Goal: Task Accomplishment & Management: Complete application form

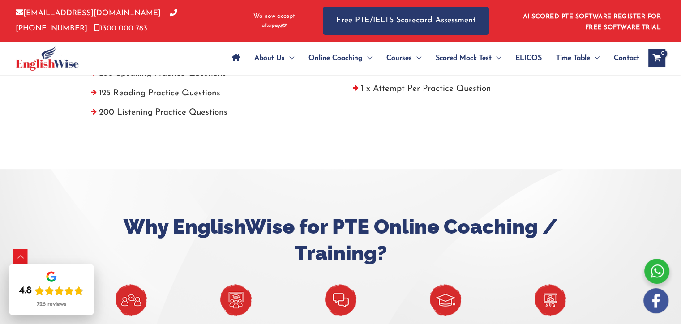
scroll to position [439, 0]
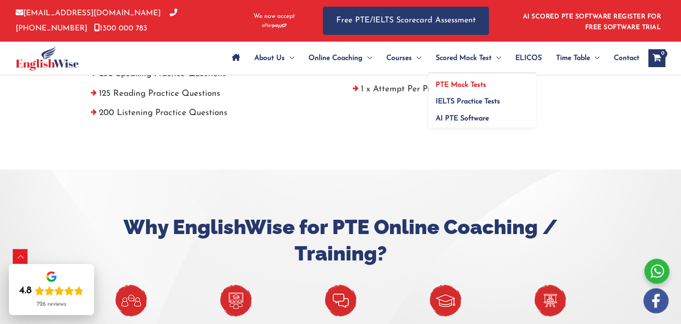
click at [453, 83] on span "PTE Mock Tests" at bounding box center [461, 85] width 51 height 7
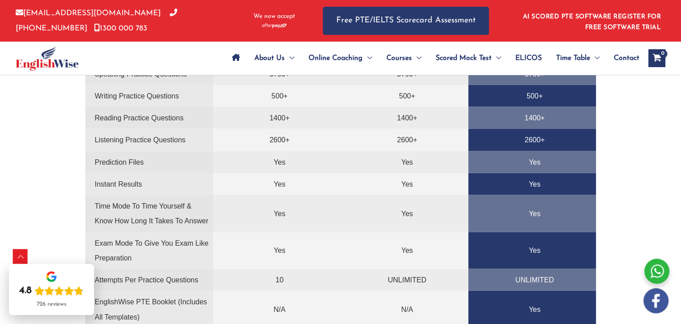
scroll to position [2056, 0]
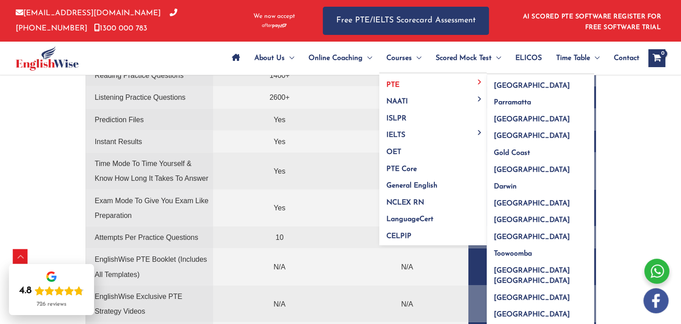
click at [395, 82] on span "PTE" at bounding box center [392, 85] width 13 height 7
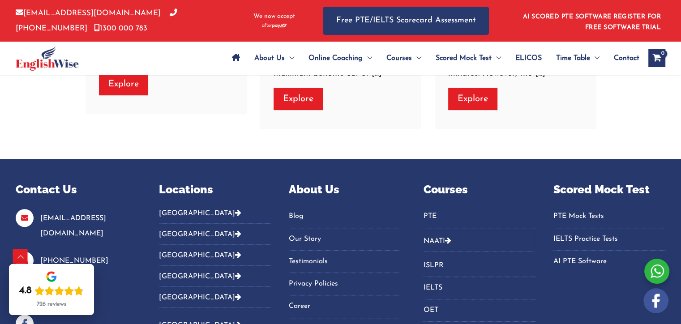
scroll to position [3955, 0]
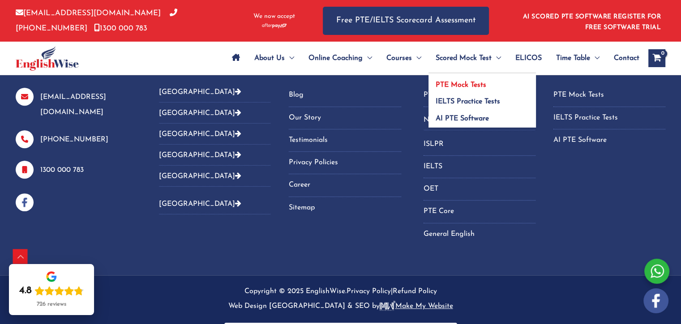
click at [451, 85] on span "PTE Mock Tests" at bounding box center [461, 85] width 51 height 7
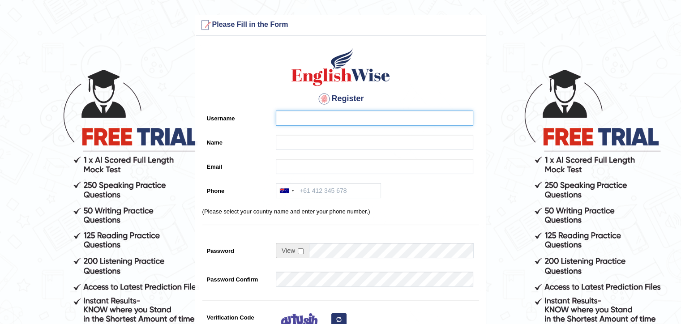
click at [313, 117] on input "Username" at bounding box center [375, 118] width 198 height 15
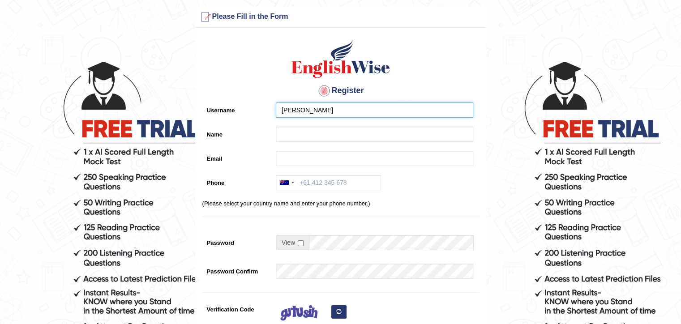
type input "AMANDEEP KAUR"
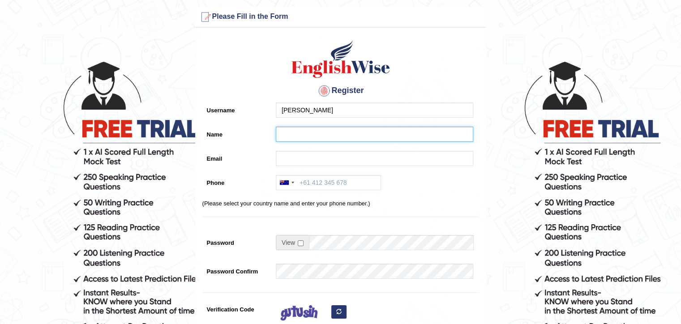
click at [296, 141] on input "Name" at bounding box center [375, 134] width 198 height 15
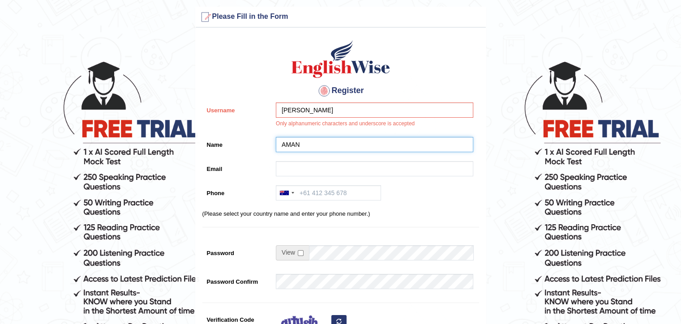
type input "AMAN"
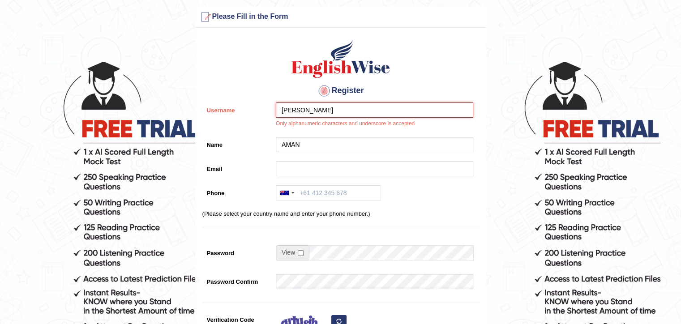
click at [348, 106] on input "AMANDEEP KAUR" at bounding box center [375, 110] width 198 height 15
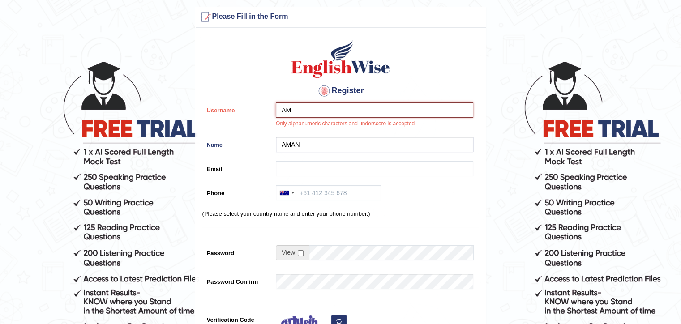
type input "A"
type input "Aman"
click at [315, 147] on input "AMAN" at bounding box center [375, 144] width 198 height 15
type input "Aman"
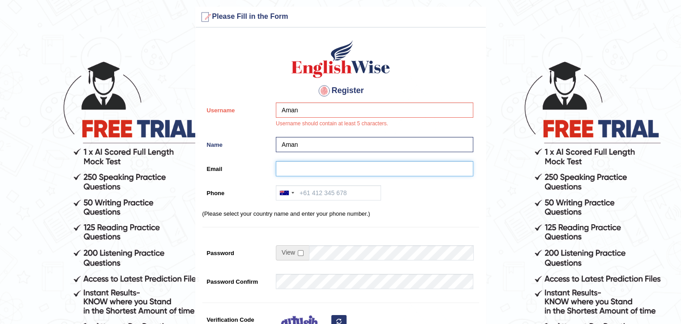
click at [316, 165] on input "Email" at bounding box center [375, 168] width 198 height 15
type input "[EMAIL_ADDRESS][DOMAIN_NAME]"
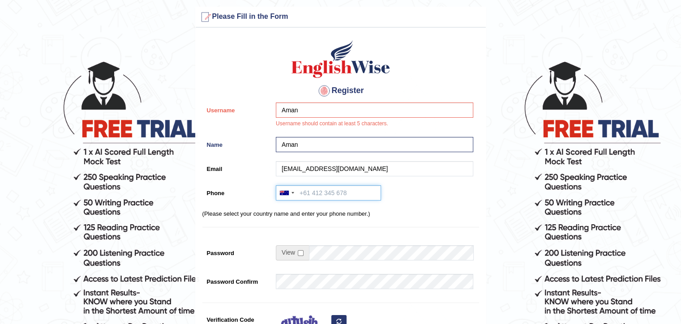
click at [309, 191] on input "Phone" at bounding box center [328, 192] width 105 height 15
type input "452316008"
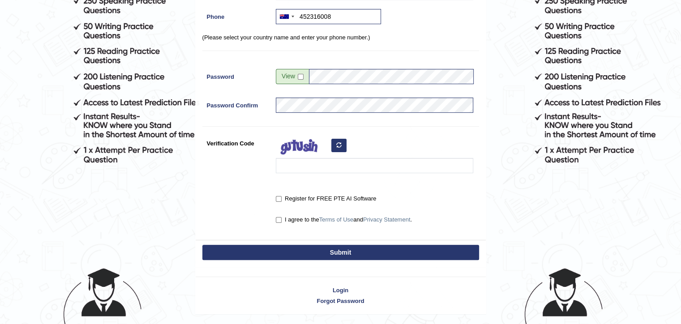
scroll to position [193, 0]
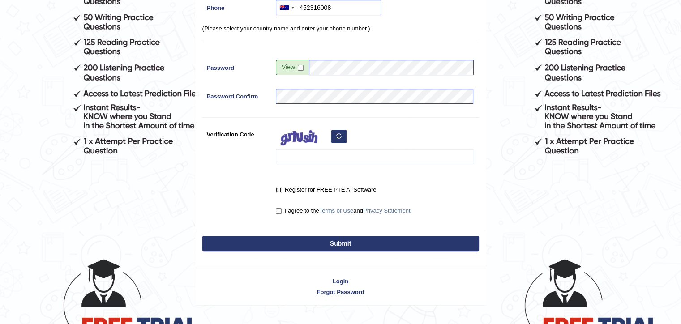
click at [278, 190] on input "Register for FREE PTE AI Software" at bounding box center [279, 190] width 6 height 6
checkbox input "true"
click at [280, 212] on input "I agree to the Terms of Use and Privacy Statement ." at bounding box center [279, 211] width 6 height 6
checkbox input "true"
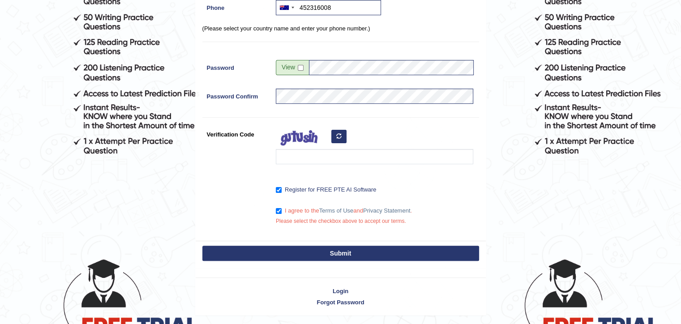
click at [308, 248] on button "Submit" at bounding box center [340, 253] width 277 height 15
type input "+61452316008"
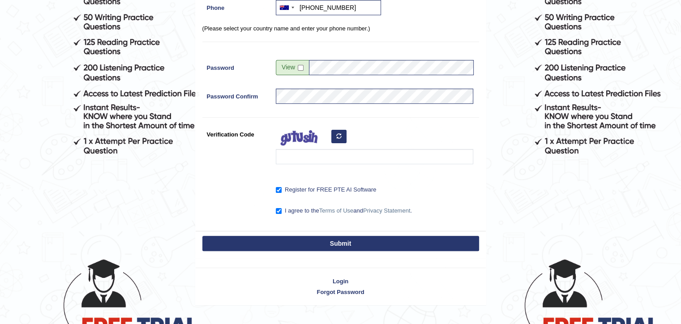
scroll to position [136, 0]
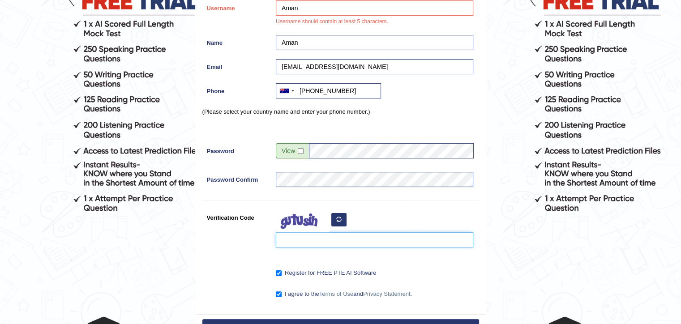
click at [308, 242] on input "Verification Code" at bounding box center [375, 239] width 198 height 15
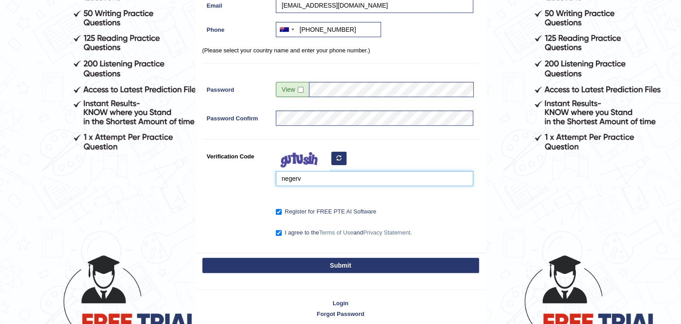
scroll to position [201, 0]
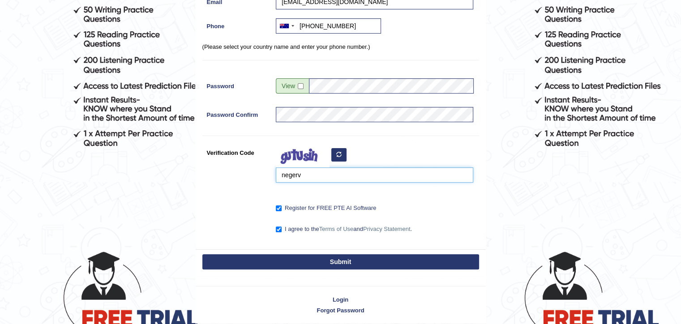
type input "negerv"
click at [325, 261] on button "Submit" at bounding box center [340, 261] width 277 height 15
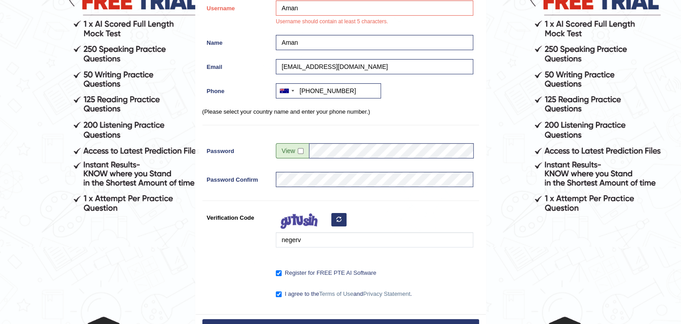
scroll to position [236, 0]
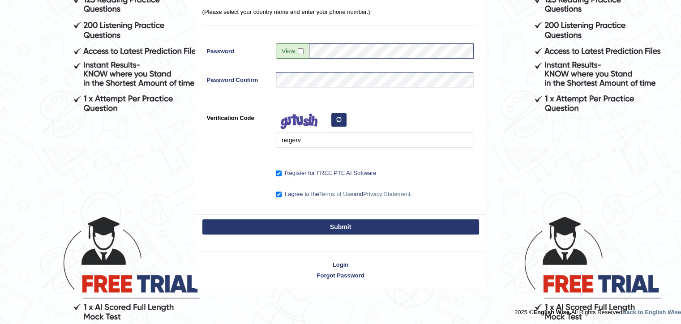
click at [340, 228] on button "Submit" at bounding box center [340, 226] width 277 height 15
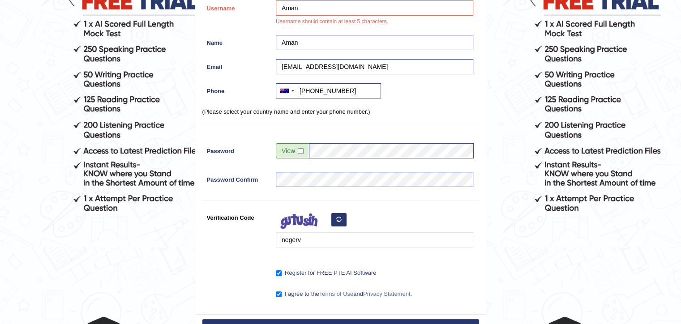
click at [295, 152] on span at bounding box center [292, 150] width 33 height 15
click at [299, 151] on input "checkbox" at bounding box center [301, 151] width 6 height 6
checkbox input "true"
click at [290, 89] on div at bounding box center [286, 91] width 21 height 14
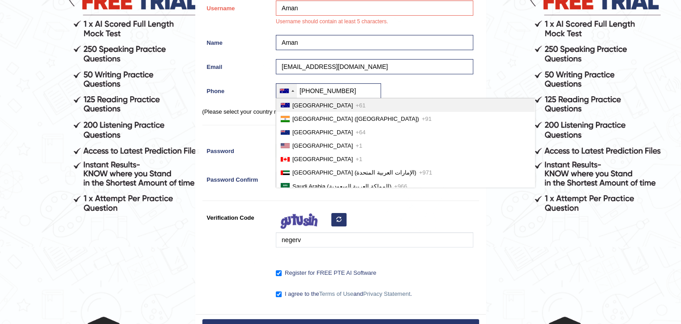
click at [297, 103] on span "Australia" at bounding box center [322, 105] width 60 height 7
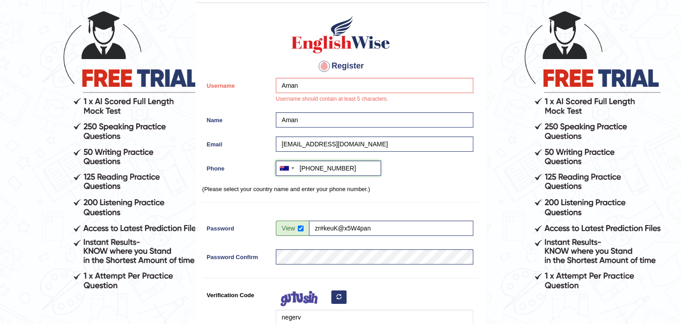
scroll to position [58, 0]
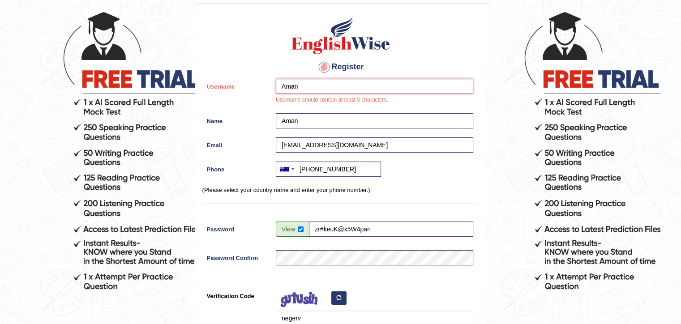
click at [373, 82] on input "Aman" at bounding box center [375, 86] width 198 height 15
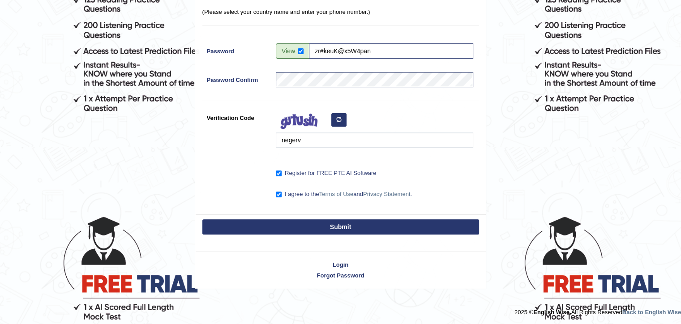
click at [326, 226] on button "Submit" at bounding box center [340, 226] width 277 height 15
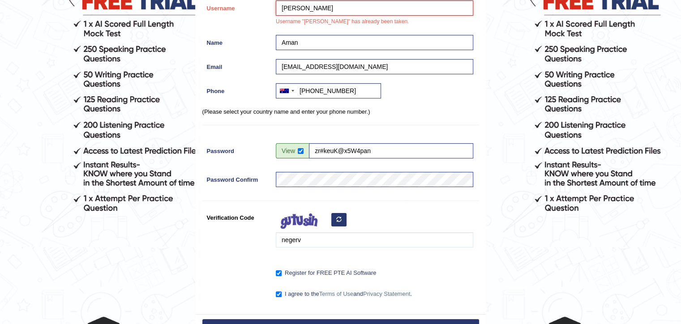
click at [334, 8] on input "Amandeep" at bounding box center [375, 7] width 198 height 15
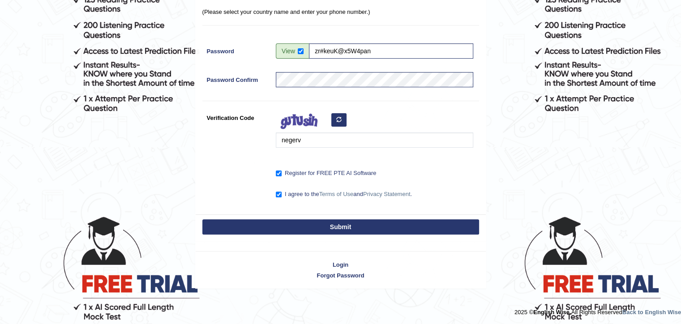
type input "Amandeepkaur000123"
click at [305, 227] on button "Submit" at bounding box center [340, 226] width 277 height 15
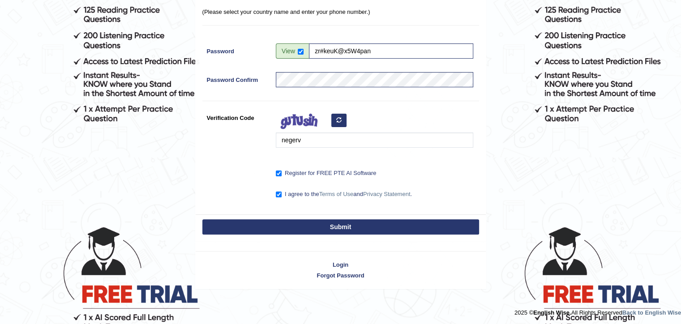
scroll to position [200, 0]
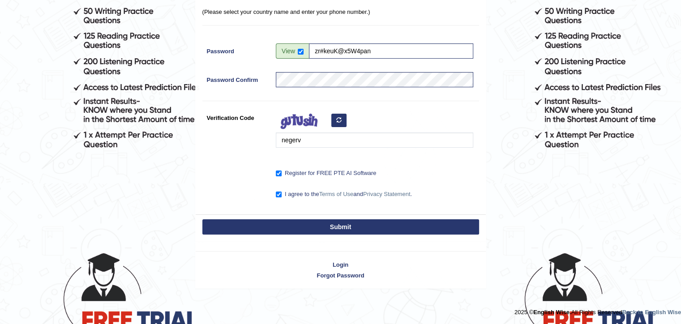
click at [326, 228] on button "Submit" at bounding box center [340, 226] width 277 height 15
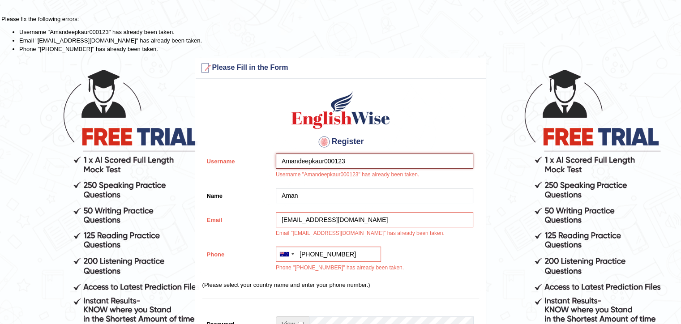
click at [357, 164] on input "Amandeepkaur000123" at bounding box center [375, 161] width 198 height 15
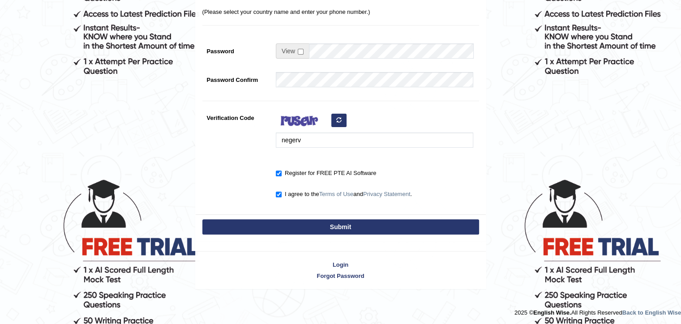
type input "Amandeepkaur000108645657"
click at [344, 231] on button "Submit" at bounding box center [340, 226] width 277 height 15
type input "+61452316008"
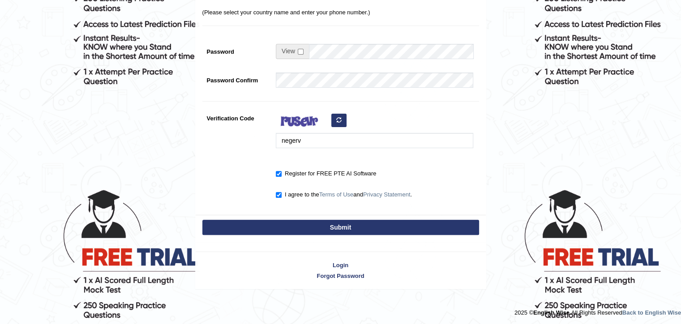
scroll to position [193, 0]
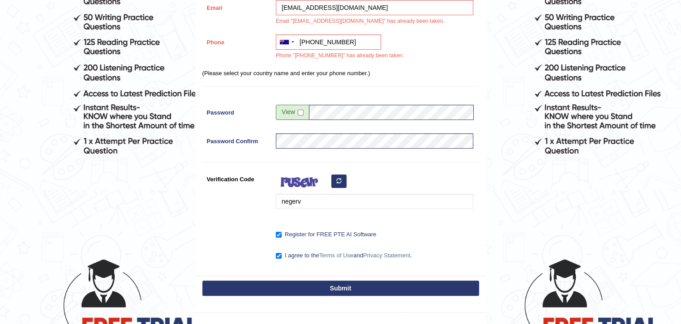
click at [347, 55] on div "Australia +61 India (भारत) +91 New Zealand +64 United States +1 Canada +1 Unite…" at bounding box center [372, 49] width 202 height 30
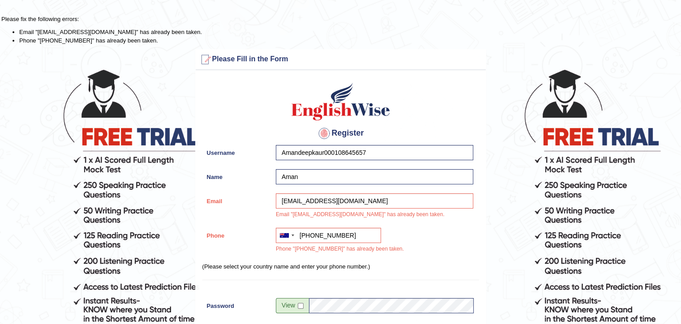
scroll to position [254, 0]
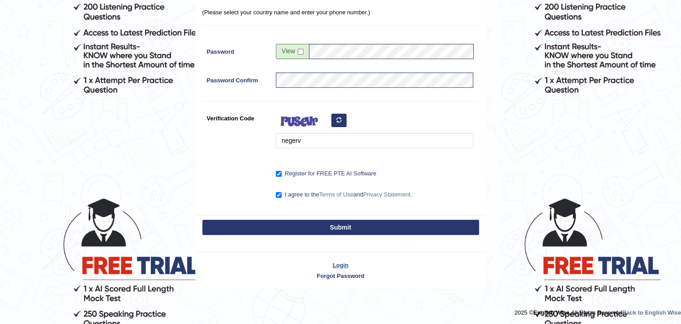
click at [340, 263] on link "Login" at bounding box center [341, 265] width 290 height 9
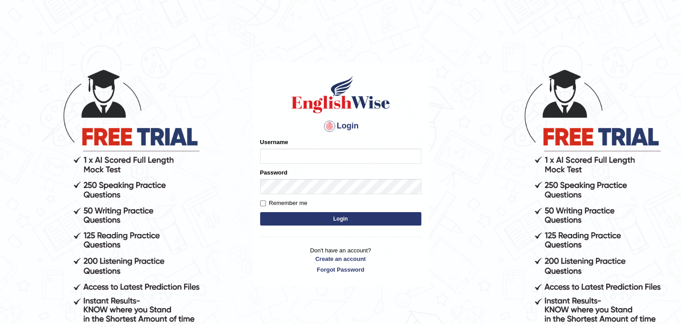
type input "Aman"
click at [296, 203] on label "Remember me" at bounding box center [283, 203] width 47 height 9
click at [266, 203] on input "Remember me" at bounding box center [263, 204] width 6 height 6
checkbox input "true"
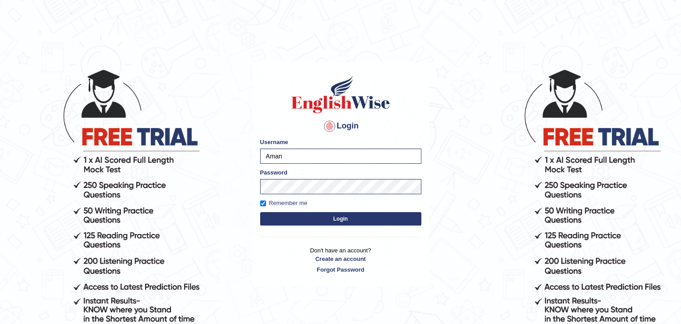
click at [316, 219] on button "Login" at bounding box center [340, 218] width 161 height 13
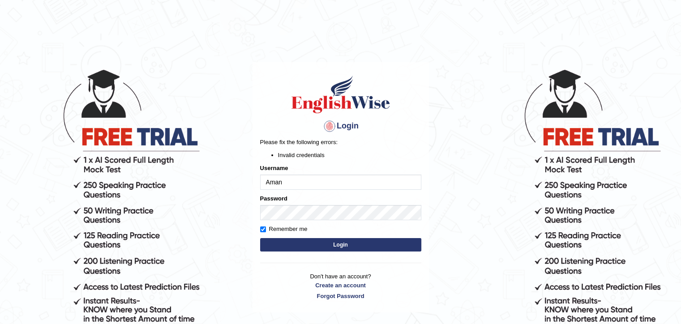
click at [301, 250] on button "Login" at bounding box center [340, 244] width 161 height 13
click at [322, 245] on button "Login" at bounding box center [340, 244] width 161 height 13
